Goal: Find specific fact: Find specific fact

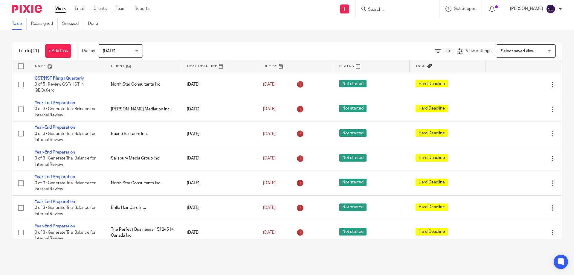
click at [431, 10] on form at bounding box center [400, 8] width 64 height 7
click at [401, 9] on input "Search" at bounding box center [395, 9] width 54 height 5
type input "21308"
click at [397, 20] on link at bounding box center [416, 23] width 99 height 9
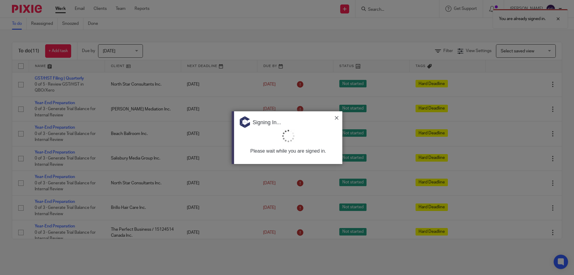
click at [418, 8] on div at bounding box center [287, 137] width 574 height 275
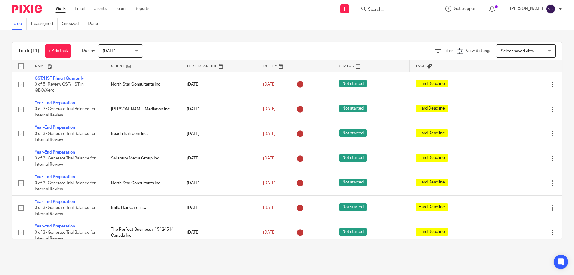
click at [396, 12] on input "Search" at bounding box center [395, 9] width 54 height 5
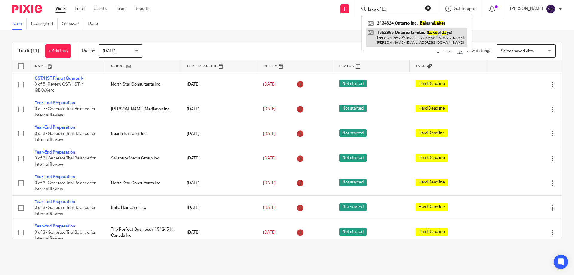
type input "lake of ba"
click at [383, 39] on link at bounding box center [417, 37] width 101 height 19
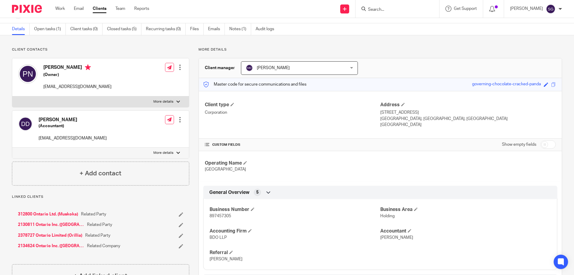
scroll to position [30, 0]
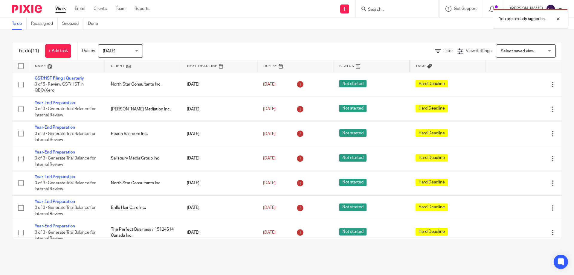
click at [408, 15] on div "You are already signed in." at bounding box center [427, 17] width 281 height 23
click at [411, 10] on div "You are already signed in." at bounding box center [427, 17] width 281 height 23
click at [407, 9] on div "You are already signed in." at bounding box center [427, 17] width 281 height 23
click at [560, 20] on div at bounding box center [554, 18] width 16 height 7
click at [415, 5] on form at bounding box center [400, 8] width 64 height 7
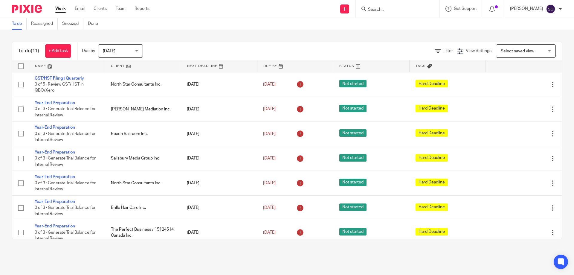
click at [405, 9] on input "Search" at bounding box center [395, 9] width 54 height 5
type input "lake of bay"
click at [401, 30] on link at bounding box center [417, 28] width 101 height 19
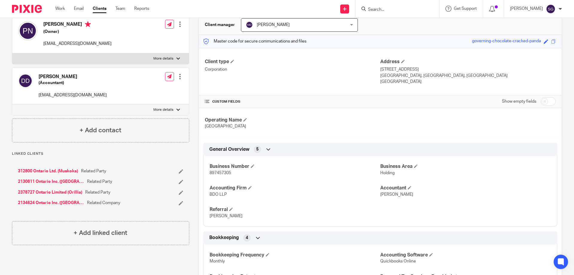
scroll to position [60, 0]
click at [219, 172] on span "897457305" at bounding box center [221, 173] width 22 height 4
copy span "897457305"
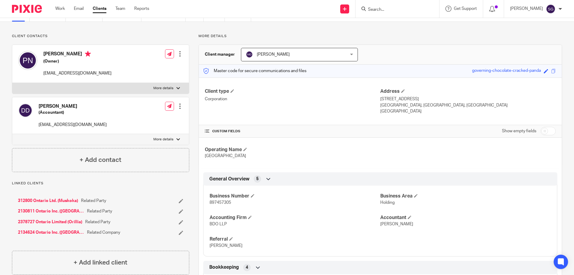
click at [401, 12] on input "Search" at bounding box center [395, 9] width 54 height 5
type input "2130811"
click at [402, 18] on div "2130811 Ontario Inc. (Rosseau)" at bounding box center [416, 23] width 108 height 19
click at [403, 22] on link at bounding box center [416, 23] width 98 height 9
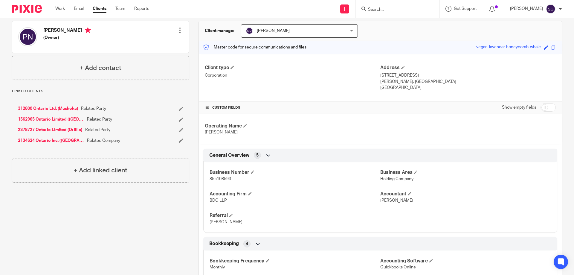
scroll to position [60, 0]
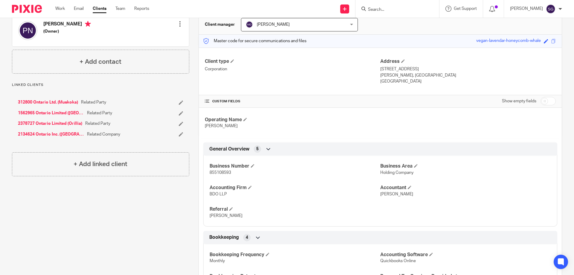
click at [222, 171] on span "855108593" at bounding box center [221, 173] width 22 height 4
copy span "855108593"
click at [373, 8] on div at bounding box center [397, 8] width 70 height 7
click at [386, 8] on input "Search" at bounding box center [395, 9] width 54 height 5
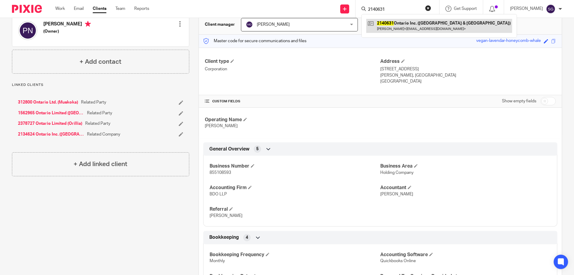
type input "2140631"
click at [393, 21] on link at bounding box center [440, 26] width 146 height 14
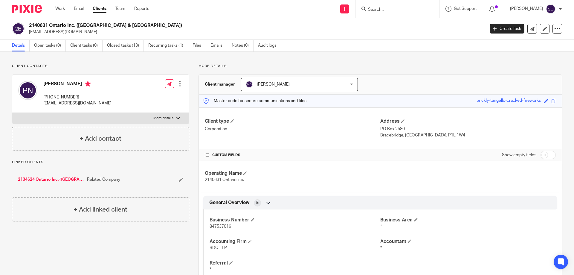
click at [218, 229] on p "847537016" at bounding box center [295, 227] width 171 height 6
copy span "847537016"
click at [390, 11] on input "Search" at bounding box center [395, 9] width 54 height 5
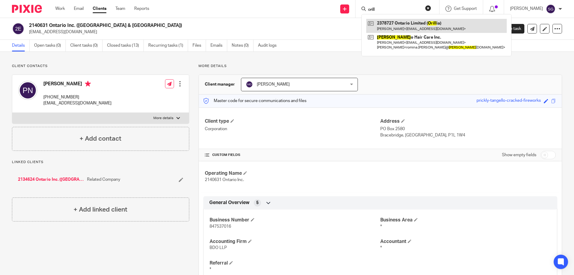
type input "orill"
click at [397, 27] on link at bounding box center [437, 26] width 141 height 14
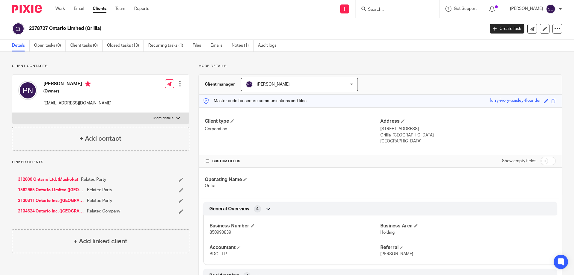
click at [213, 229] on p "850990839" at bounding box center [295, 232] width 171 height 6
copy span "850990839"
click at [393, 10] on input "Search" at bounding box center [395, 9] width 54 height 5
type input "[PERSON_NAME]"
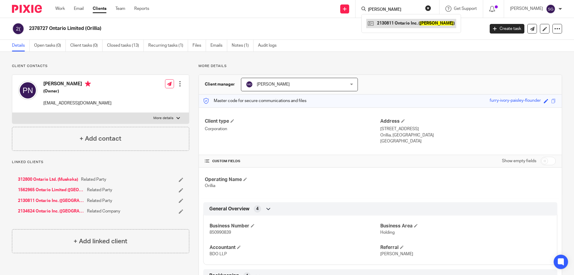
click at [392, 25] on link at bounding box center [412, 23] width 90 height 9
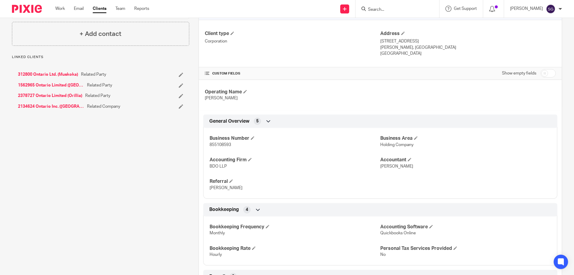
scroll to position [90, 0]
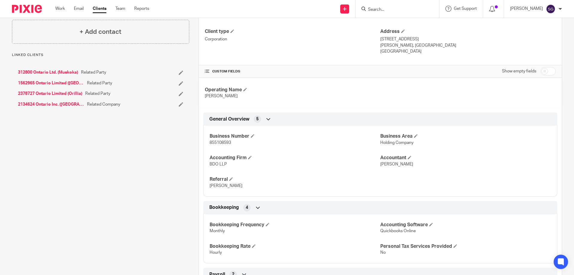
click at [226, 142] on span "855108593" at bounding box center [221, 143] width 22 height 4
copy span "855108593"
click at [383, 6] on form at bounding box center [400, 8] width 64 height 7
click at [384, 8] on input "Search" at bounding box center [395, 9] width 54 height 5
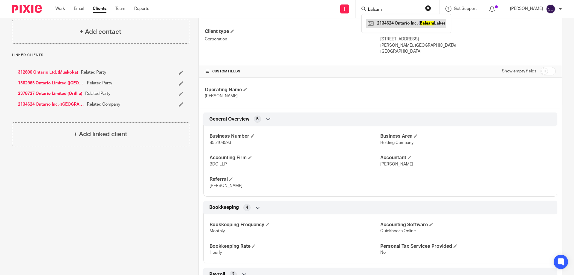
type input "balsam"
click at [398, 22] on link at bounding box center [407, 23] width 80 height 9
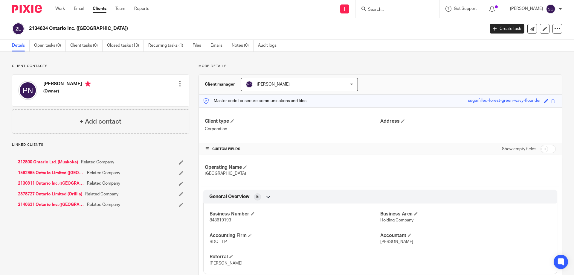
click at [225, 218] on span "848619193" at bounding box center [221, 220] width 22 height 4
copy span "848619193"
click at [399, 8] on input "Search" at bounding box center [395, 9] width 54 height 5
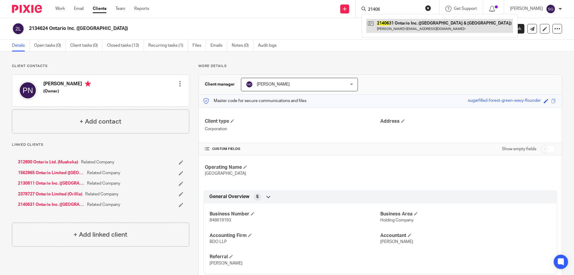
type input "21406"
click at [386, 20] on link at bounding box center [440, 26] width 147 height 14
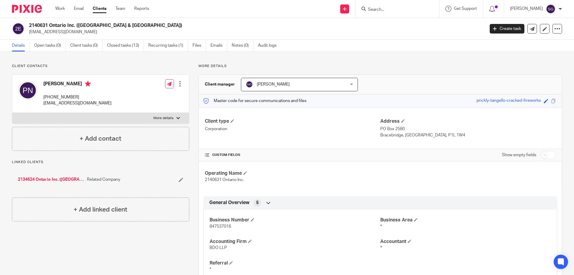
click at [211, 224] on p "847537016" at bounding box center [295, 227] width 171 height 6
copy span "847537016"
click at [222, 223] on h4 "Business Number" at bounding box center [295, 220] width 171 height 6
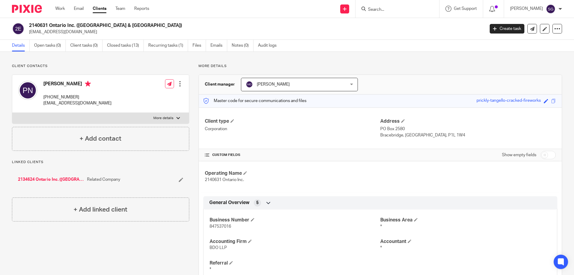
click at [221, 224] on span "847537016" at bounding box center [221, 226] width 22 height 4
copy span "847537016"
click at [384, 13] on form at bounding box center [400, 8] width 64 height 7
click at [385, 10] on input "Search" at bounding box center [395, 9] width 54 height 5
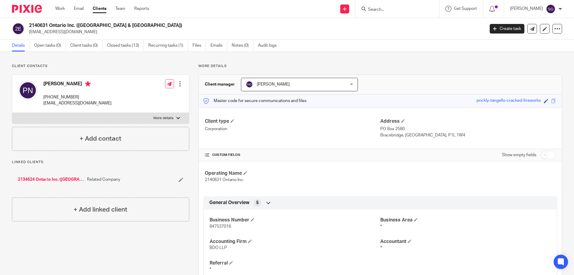
click at [386, 9] on input "Search" at bounding box center [395, 9] width 54 height 5
click at [386, 13] on div at bounding box center [398, 9] width 84 height 18
drag, startPoint x: 387, startPoint y: 9, endPoint x: 384, endPoint y: 19, distance: 9.7
click at [387, 10] on input "Search" at bounding box center [395, 9] width 54 height 5
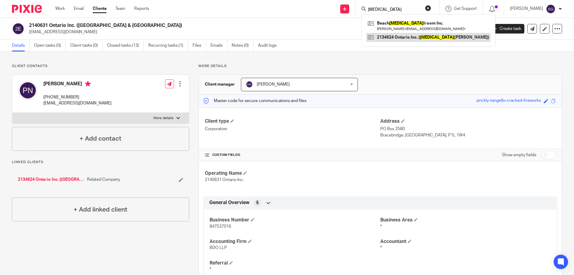
type input "bal"
click at [386, 36] on link at bounding box center [429, 37] width 124 height 9
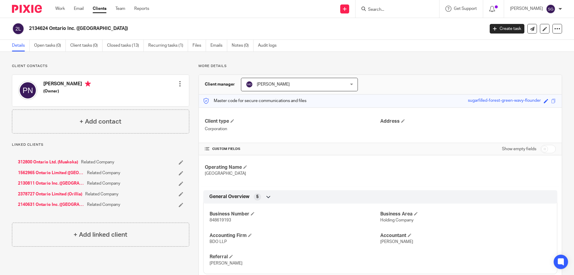
click at [213, 218] on p "848619193" at bounding box center [295, 220] width 171 height 6
copy span "848619193"
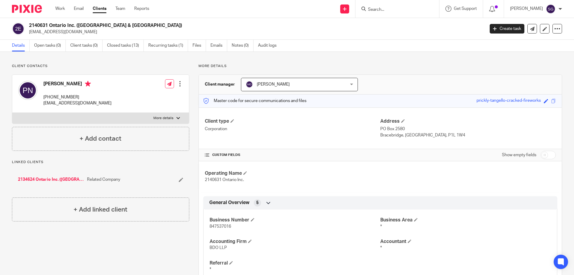
click at [218, 226] on span "847537016" at bounding box center [221, 226] width 22 height 4
copy span "847537016"
click at [222, 225] on span "847537016" at bounding box center [221, 226] width 22 height 4
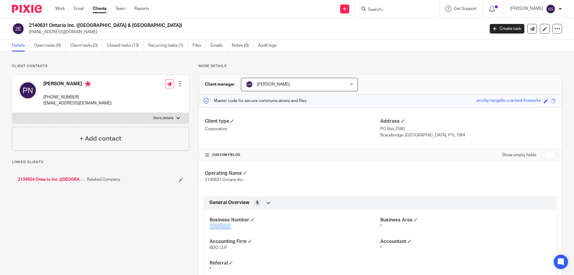
copy span "847537016"
click at [379, 11] on input "Search" at bounding box center [395, 9] width 54 height 5
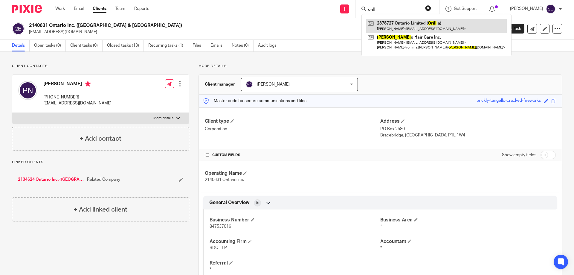
type input "orill"
click at [438, 20] on link at bounding box center [437, 26] width 141 height 14
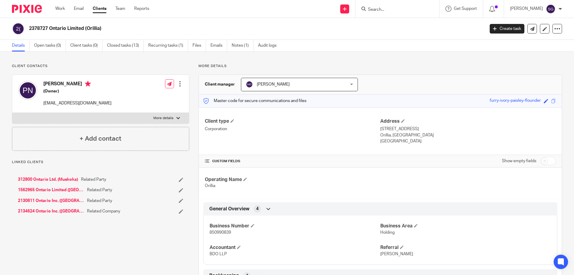
click at [215, 233] on span "850990839" at bounding box center [221, 232] width 22 height 4
copy span "850990839"
click at [376, 6] on form at bounding box center [400, 8] width 64 height 7
click at [387, 8] on input "Search" at bounding box center [395, 9] width 54 height 5
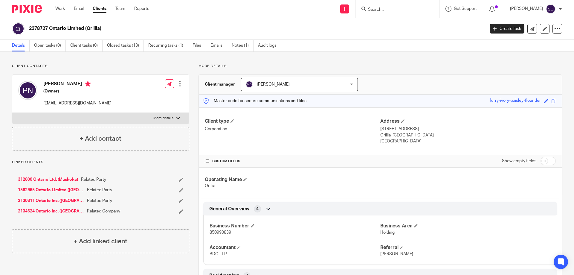
click at [219, 233] on span "850990839" at bounding box center [221, 232] width 22 height 4
copy span "850990839"
